Goal: Information Seeking & Learning: Get advice/opinions

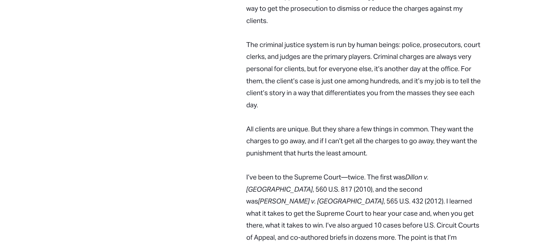
scroll to position [675, 0]
drag, startPoint x: 452, startPoint y: 151, endPoint x: 258, endPoint y: 164, distance: 194.7
click at [258, 171] on p "I’ve been to the Supreme Court—twice. The first was Dillon v. United States , 5…" at bounding box center [365, 219] width 239 height 96
copy p "565 U.S. 432"
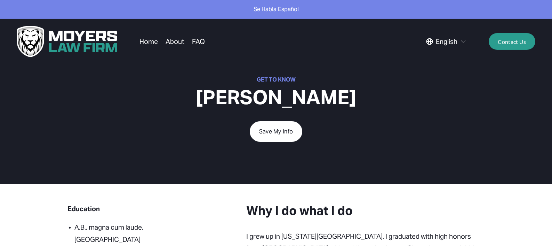
scroll to position [0, 0]
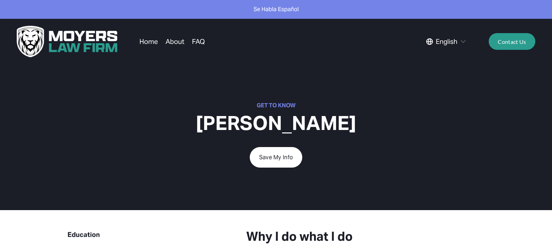
click at [502, 44] on link "Contact Us" at bounding box center [512, 41] width 47 height 17
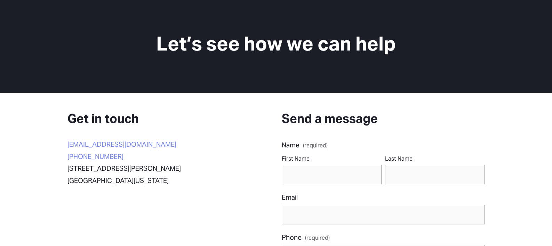
scroll to position [71, 0]
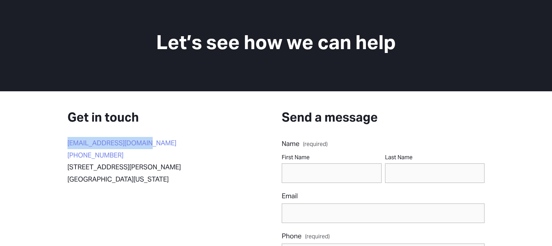
drag, startPoint x: 156, startPoint y: 147, endPoint x: 64, endPoint y: 143, distance: 91.3
click at [64, 143] on div "Get in touch [EMAIL_ADDRESS][DOMAIN_NAME] [PHONE_NUMBER] [STREET_ADDRESS][PERSO…" at bounding box center [151, 147] width 179 height 76
copy link "[EMAIL_ADDRESS][DOMAIN_NAME]"
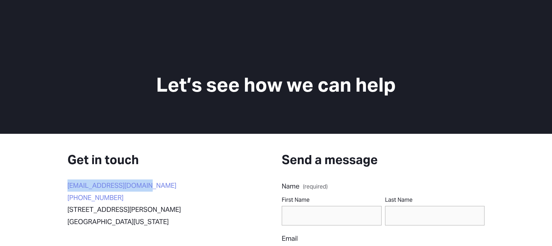
scroll to position [0, 0]
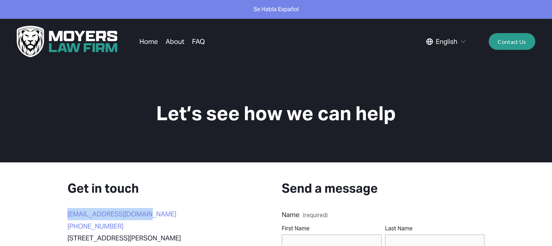
click at [171, 43] on link "About" at bounding box center [175, 41] width 19 height 13
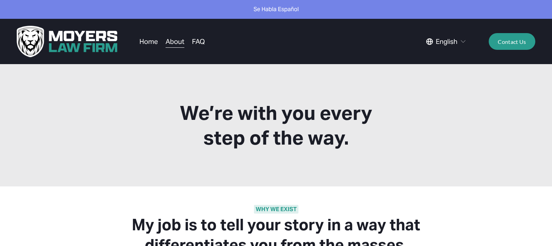
click at [196, 42] on link "FAQ" at bounding box center [198, 41] width 13 height 13
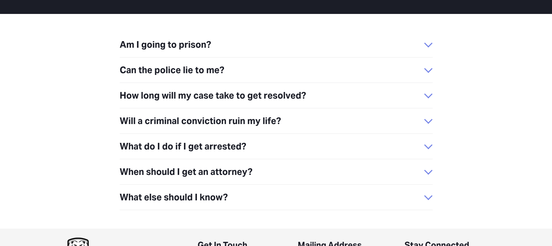
scroll to position [163, 0]
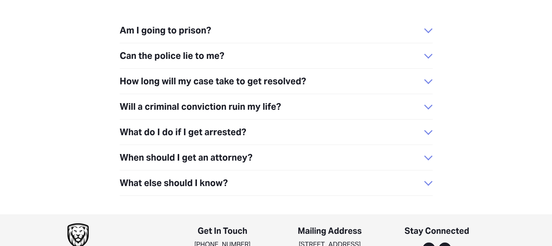
click at [259, 150] on span "When should I get an attorney?" at bounding box center [272, 157] width 305 height 15
